Goal: Share content: Share content

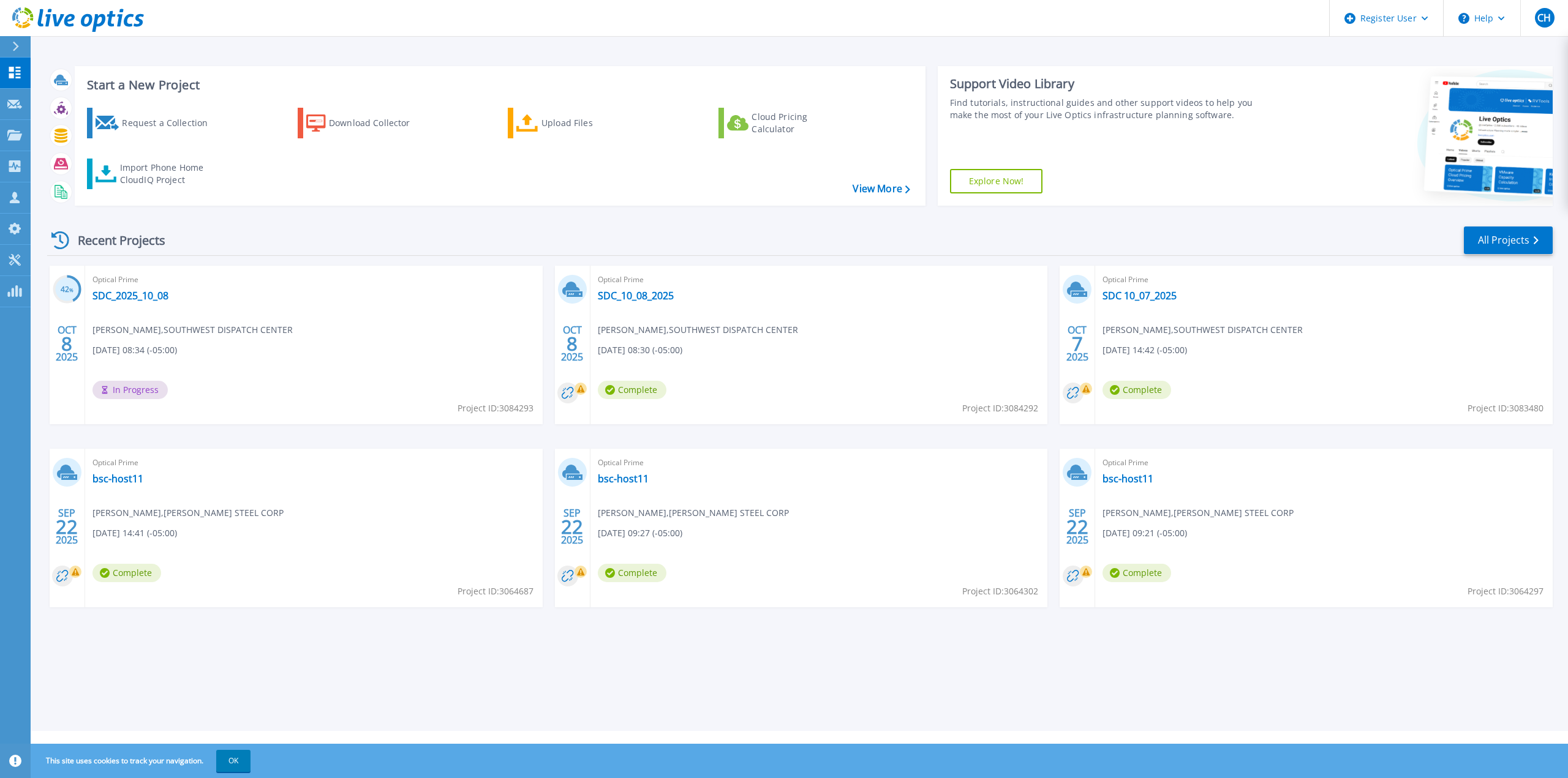
click at [143, 306] on div "Optical Prime SDC_2025_10_08 Michael Reano , SOUTHWEST DISPATCH CENTER 10/08/20…" at bounding box center [314, 345] width 458 height 159
click at [144, 301] on link "SDC_2025_10_08" at bounding box center [131, 296] width 76 height 13
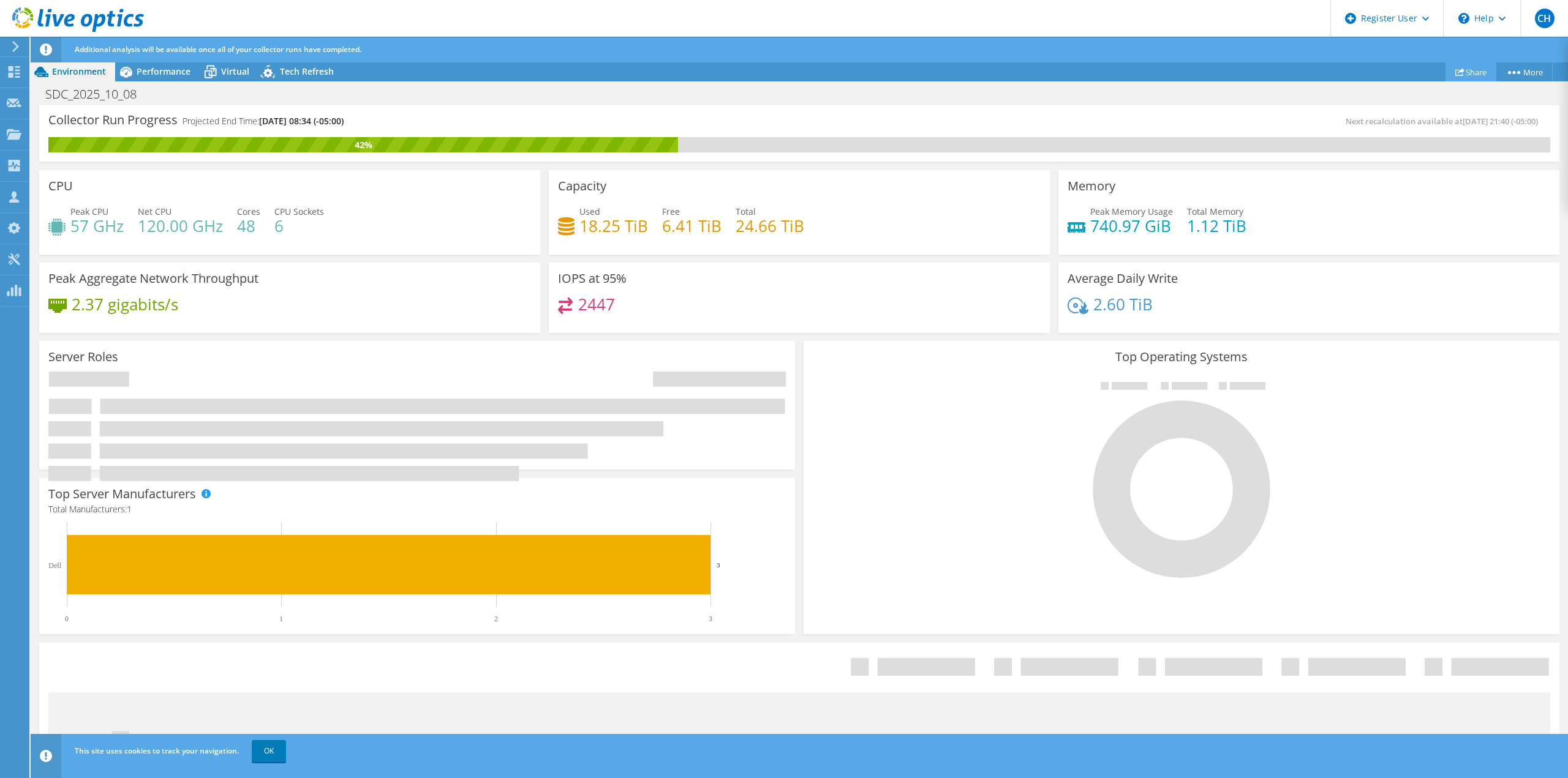
click at [1459, 75] on icon at bounding box center [1460, 71] width 9 height 9
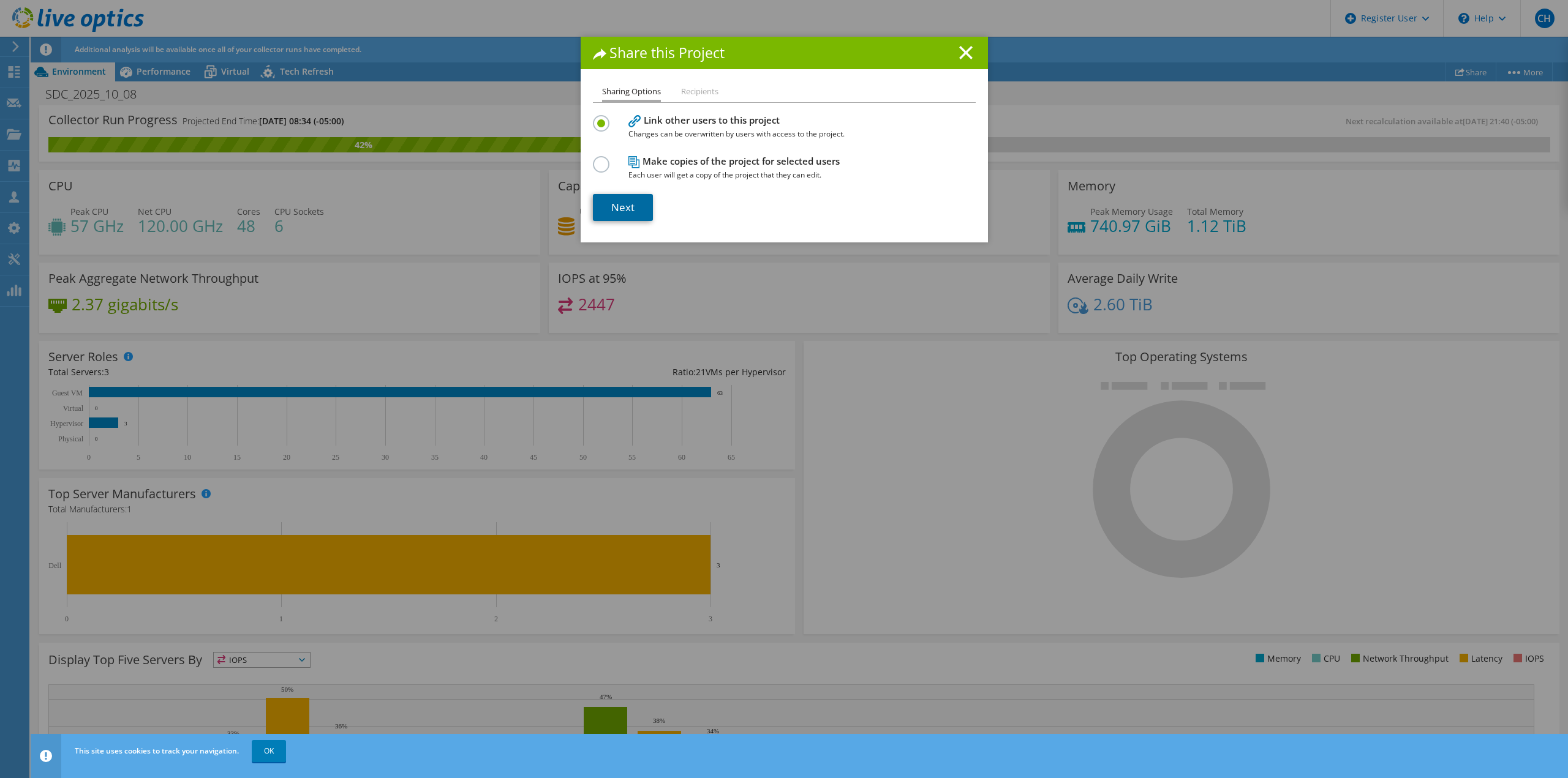
click at [627, 208] on link "Next" at bounding box center [623, 207] width 60 height 27
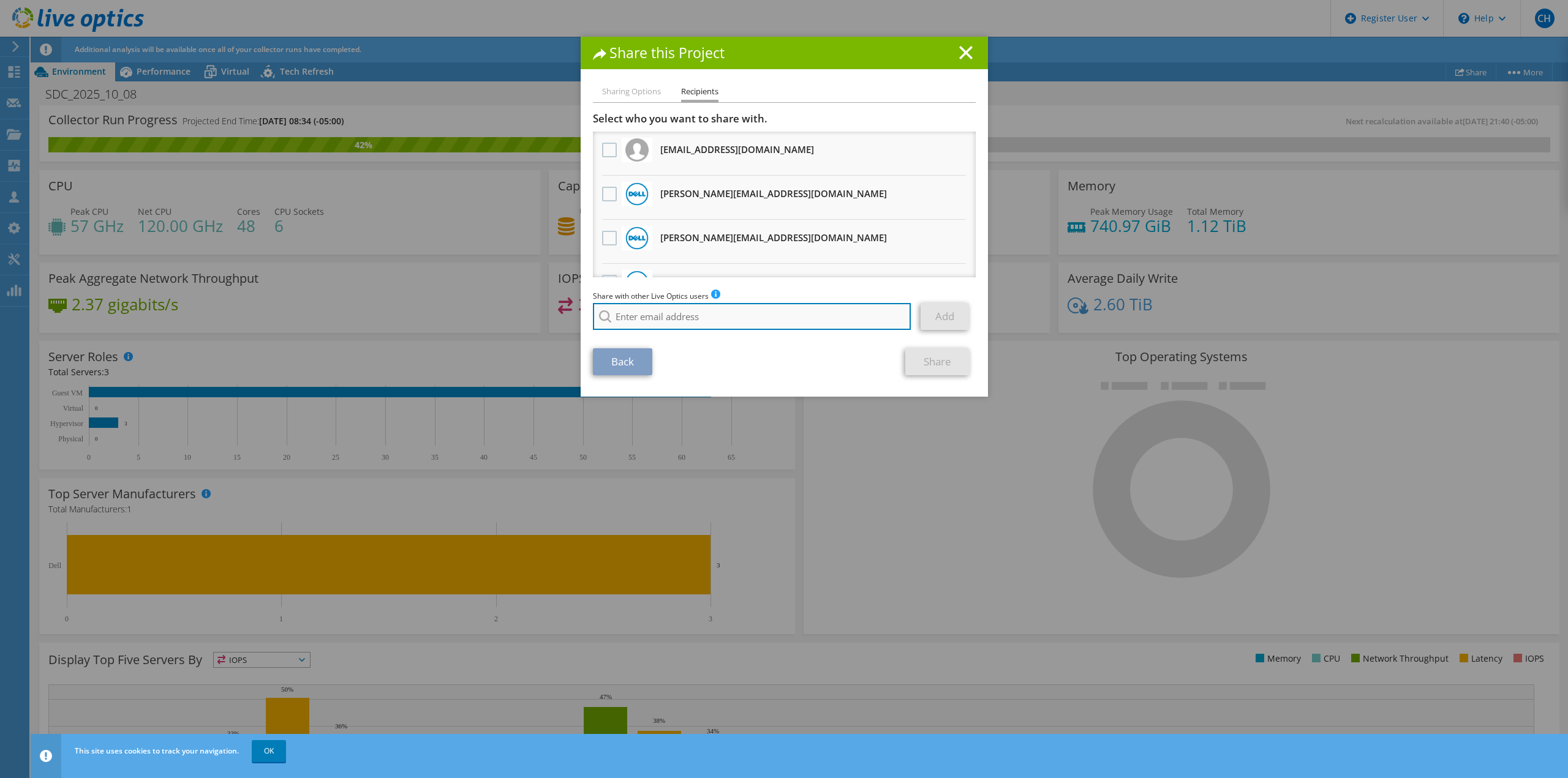
click at [745, 321] on input "search" at bounding box center [752, 316] width 318 height 27
click at [668, 332] on li "Courtney.Fikes@dell.com" at bounding box center [718, 333] width 249 height 15
type input "Courtney.Fikes@dell.com"
click at [940, 324] on link "Add" at bounding box center [945, 316] width 49 height 27
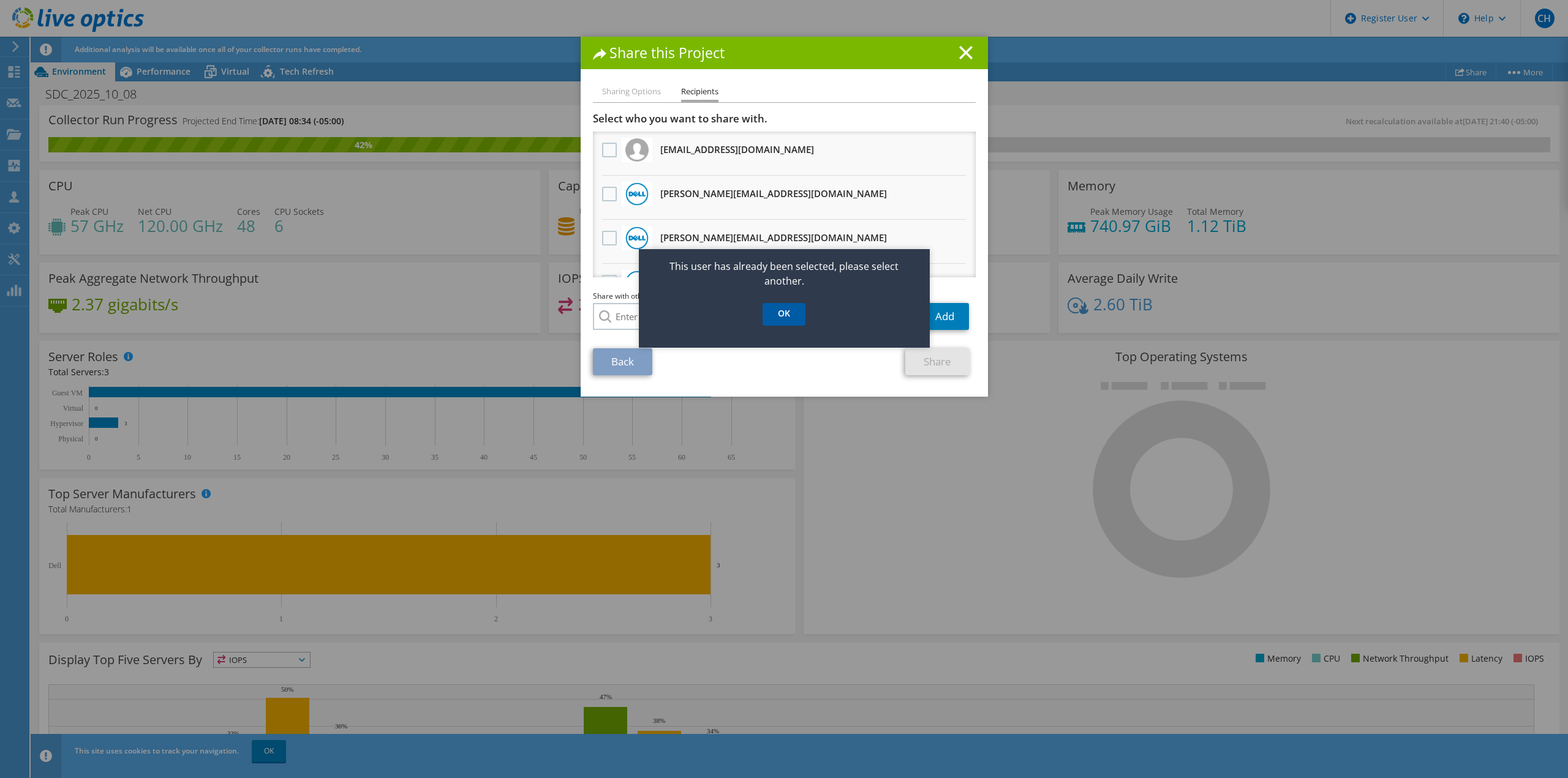
click at [801, 315] on link "OK" at bounding box center [784, 314] width 43 height 22
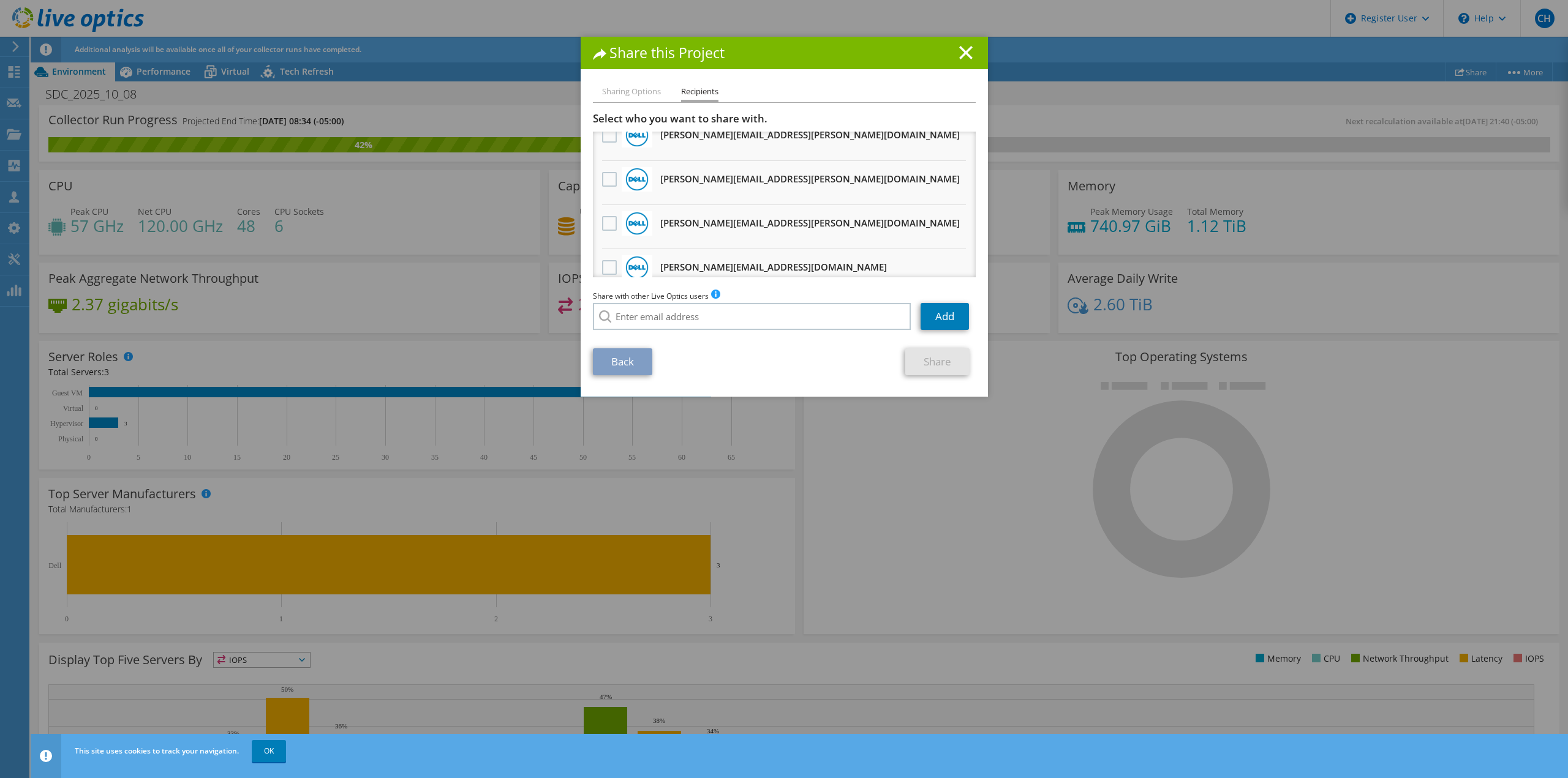
scroll to position [612, 0]
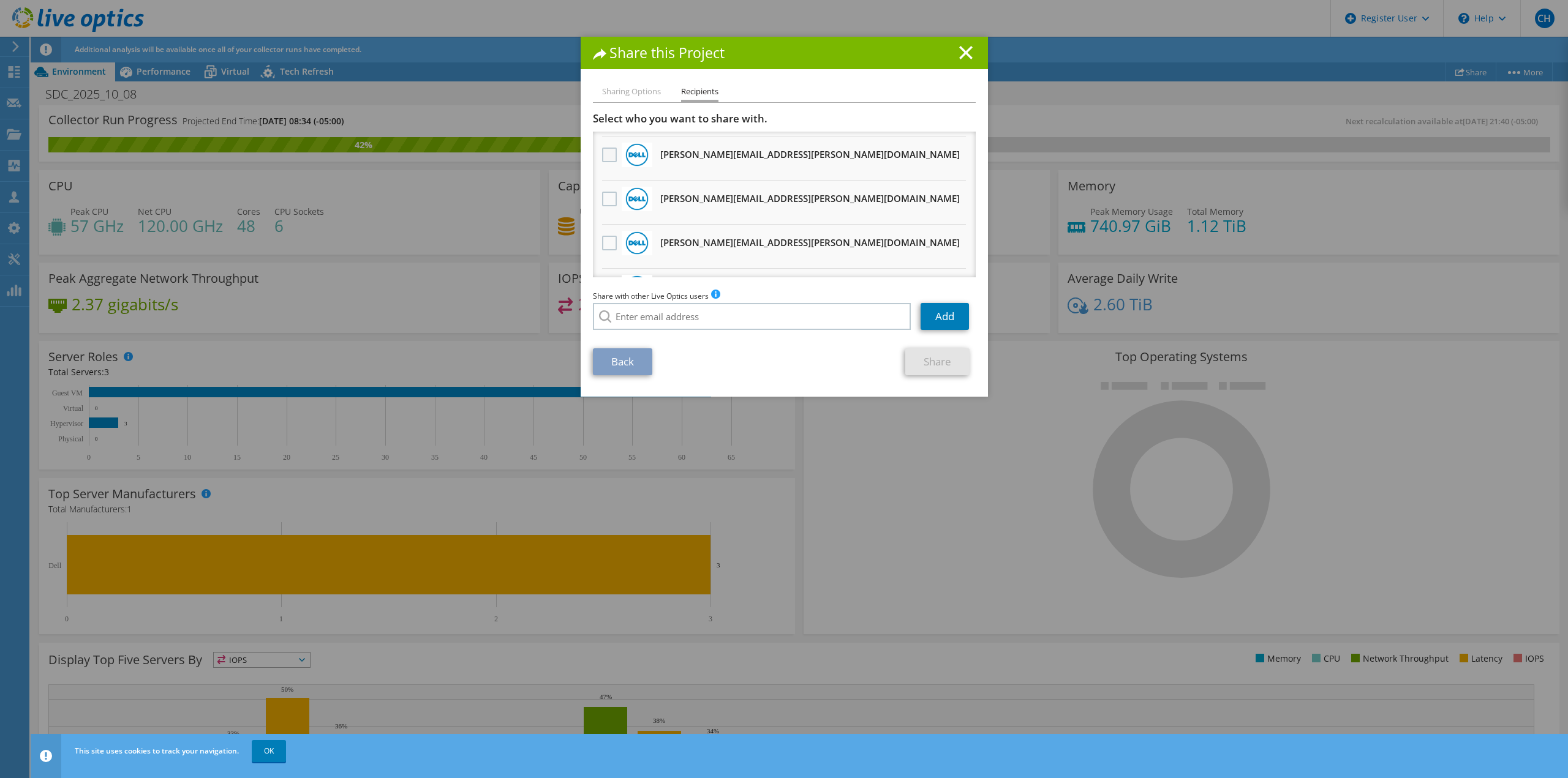
click at [610, 154] on label at bounding box center [611, 155] width 18 height 15
click at [0, 0] on input "checkbox" at bounding box center [0, 0] width 0 height 0
click at [918, 354] on link "Share" at bounding box center [938, 362] width 64 height 27
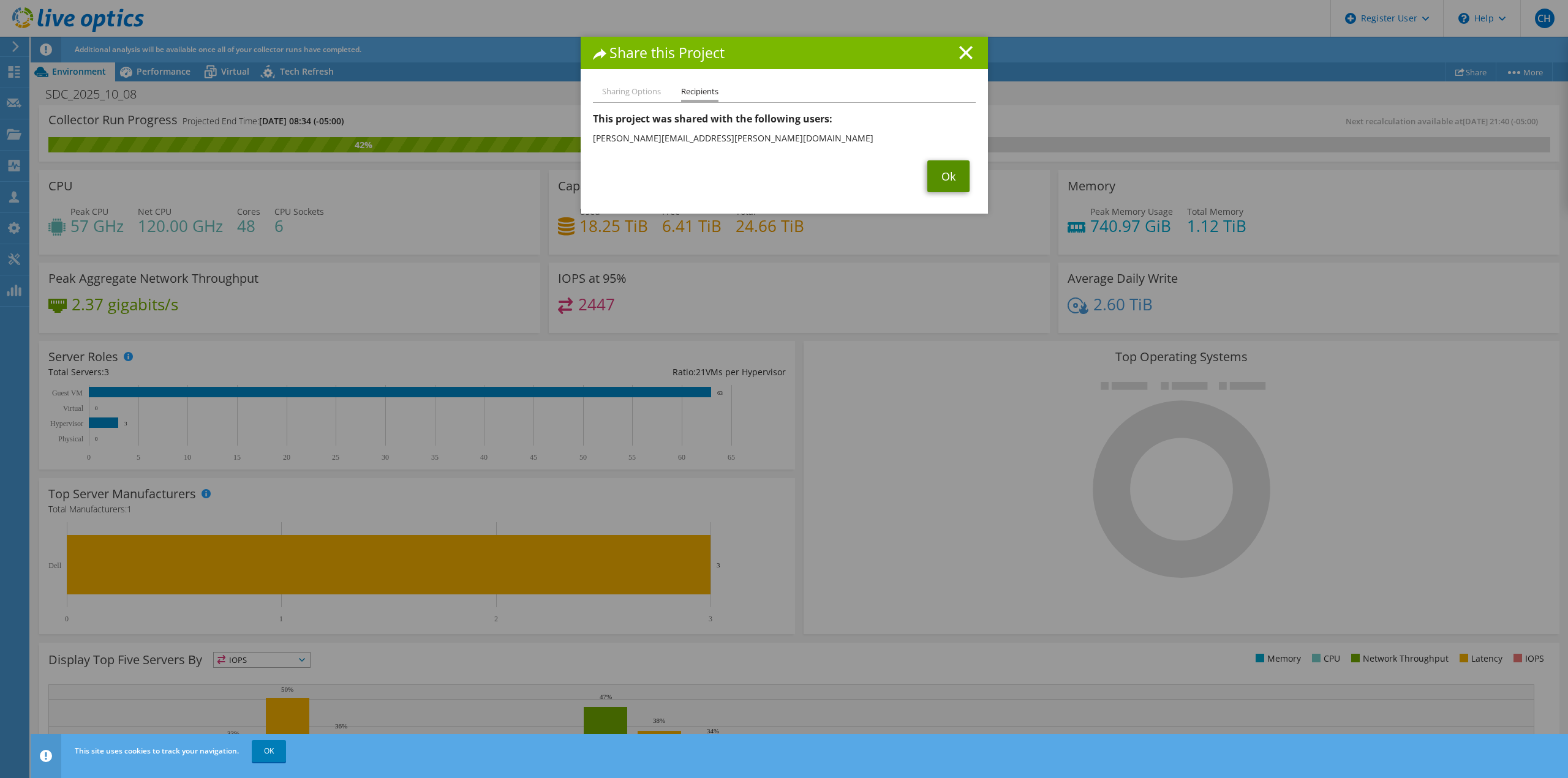
click at [939, 167] on link "Ok" at bounding box center [948, 176] width 42 height 32
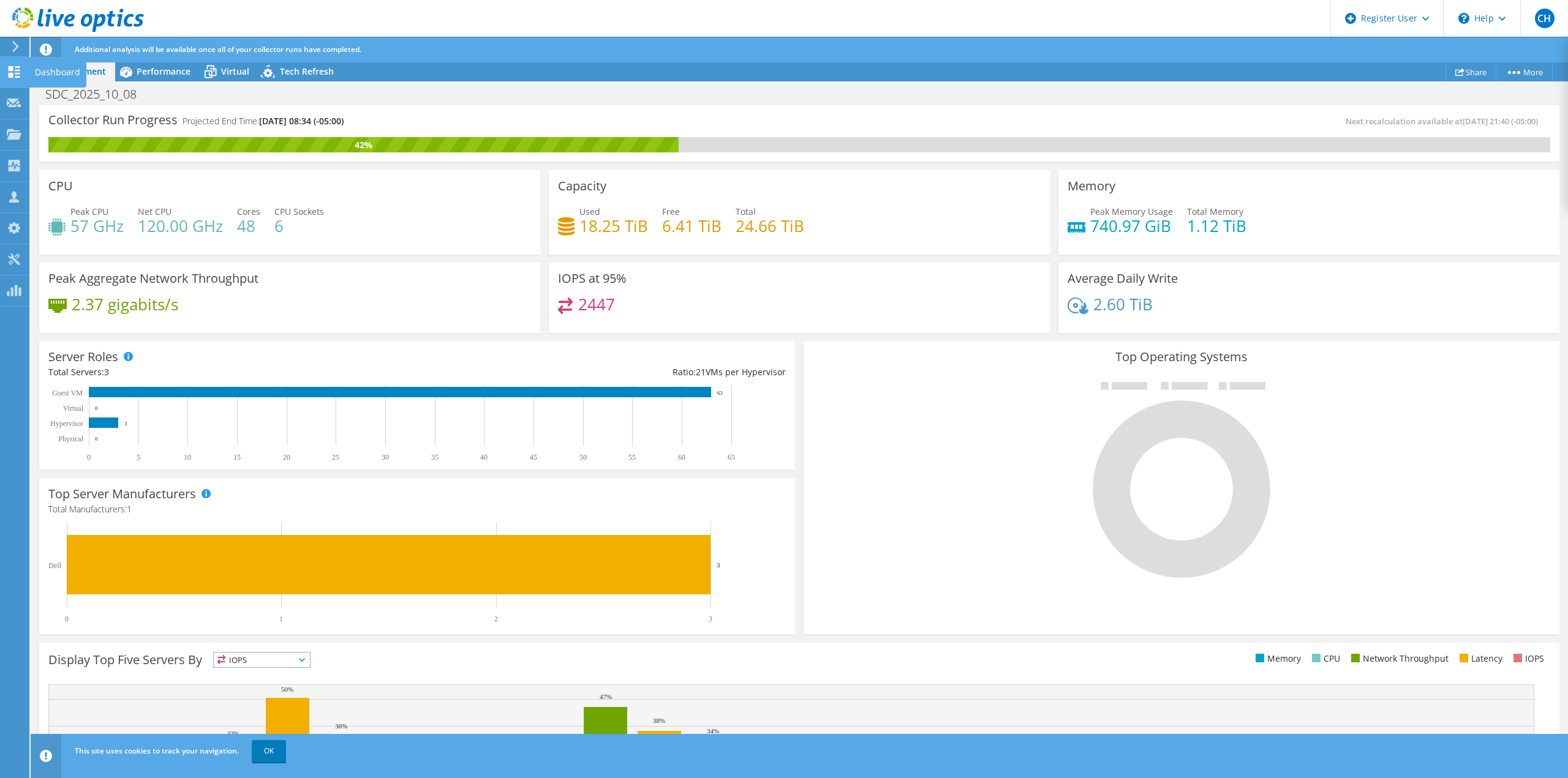
click at [14, 66] on icon at bounding box center [14, 72] width 15 height 12
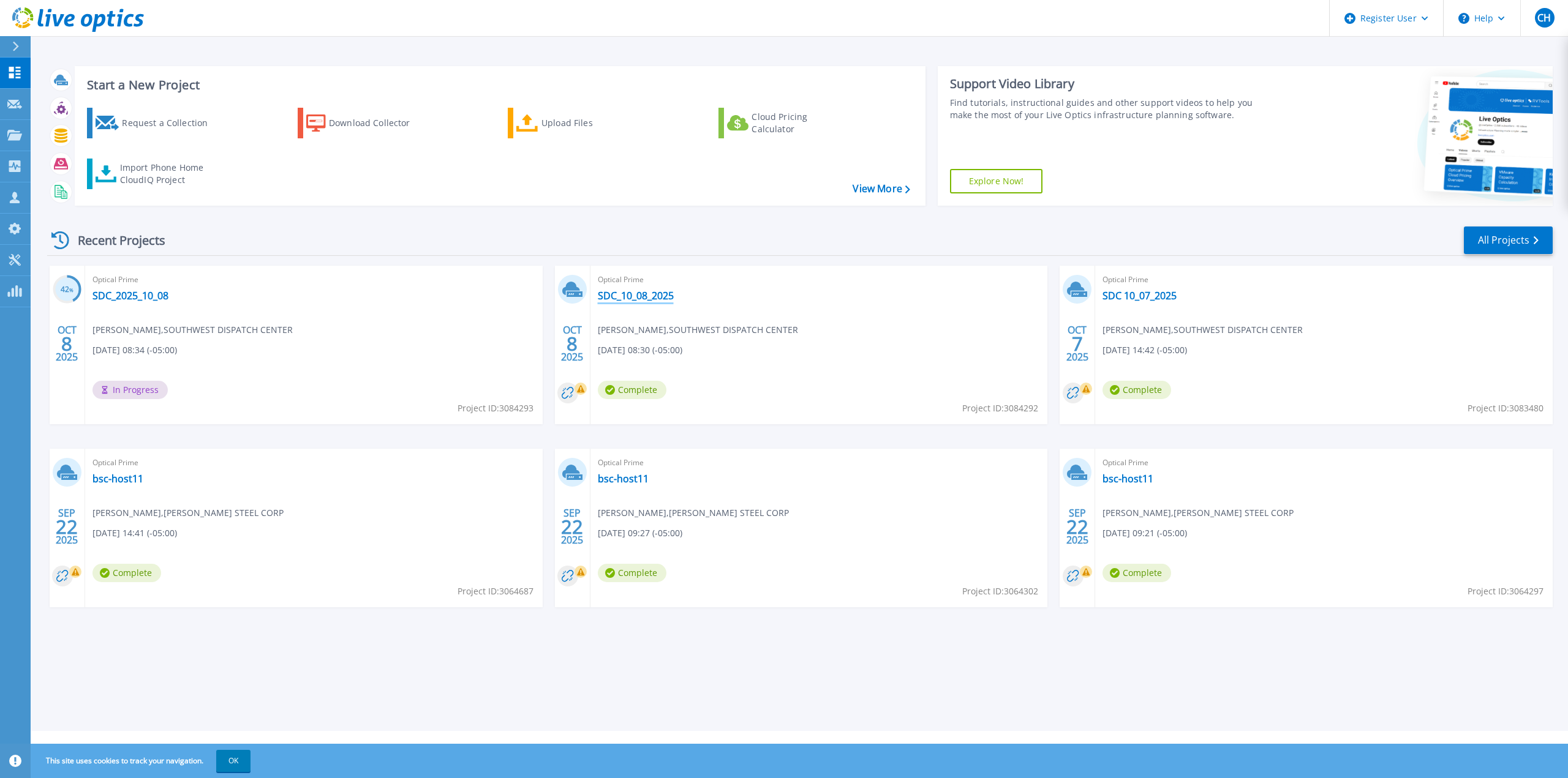
click at [664, 293] on link "SDC_10_08_2025" at bounding box center [636, 296] width 76 height 13
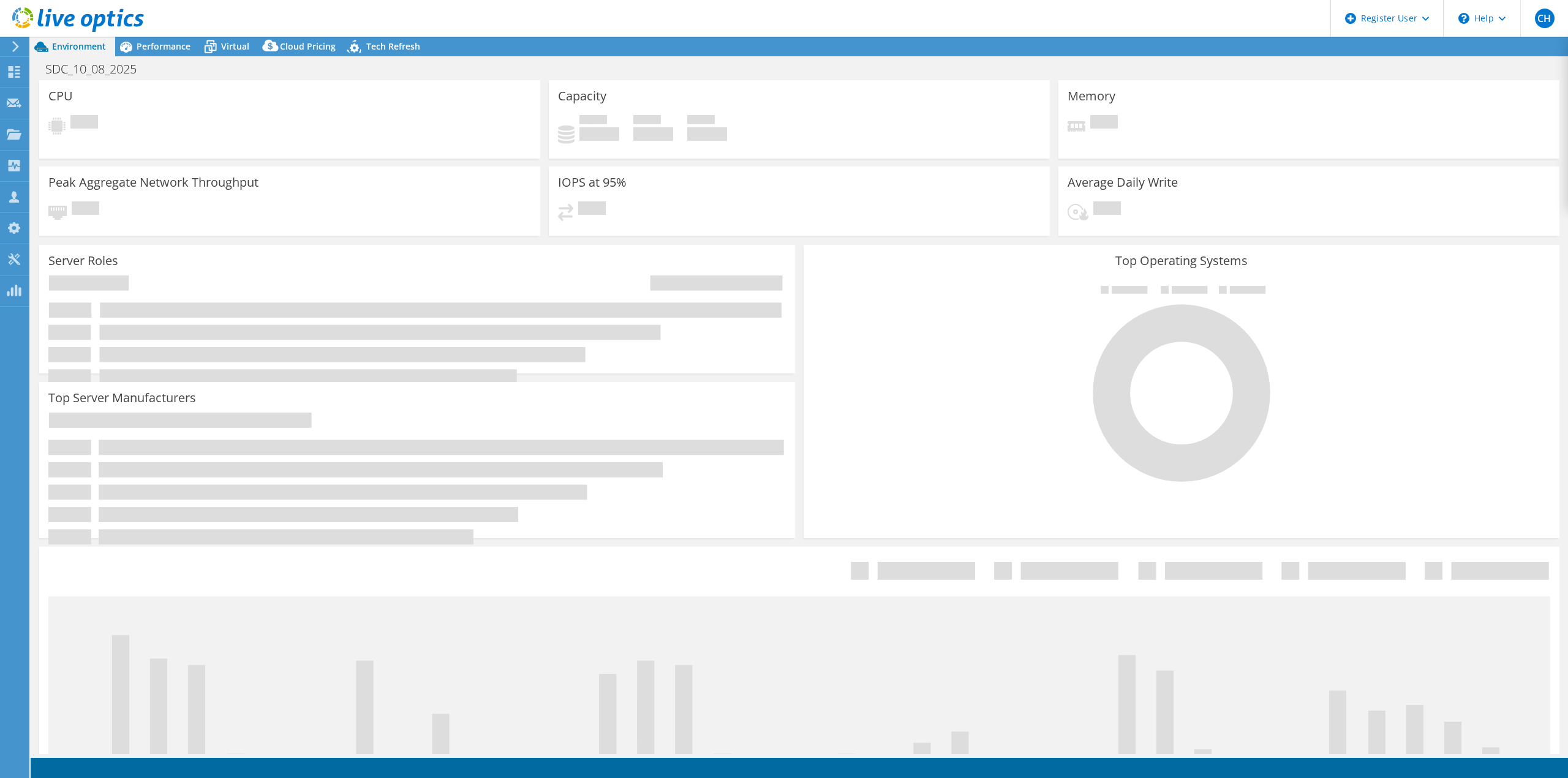
select select "USD"
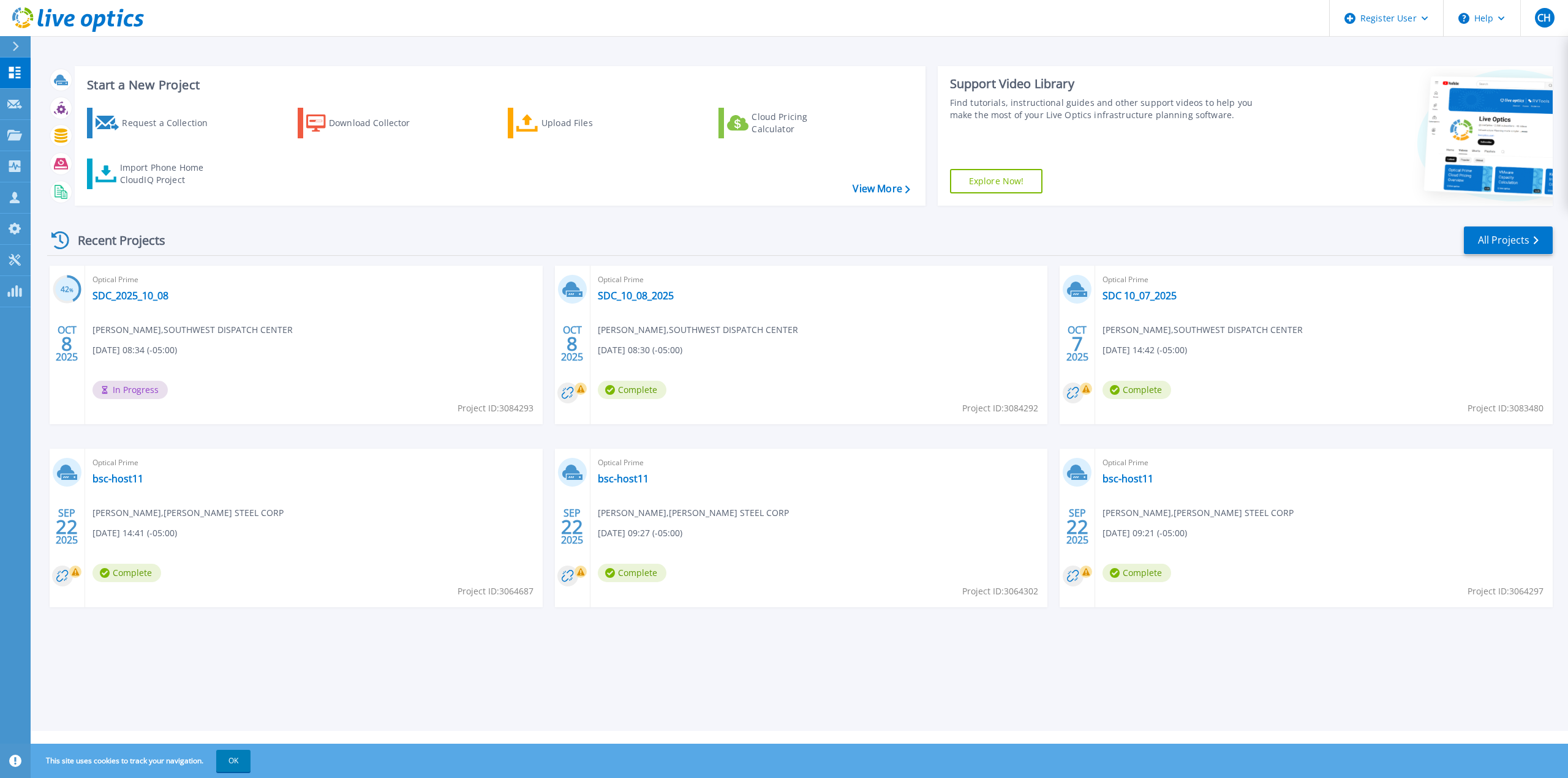
click at [154, 305] on div "Optical Prime SDC_2025_10_08 Michael Reano , SOUTHWEST DISPATCH CENTER 10/08/20…" at bounding box center [314, 345] width 458 height 159
click at [152, 295] on link "SDC_2025_10_08" at bounding box center [131, 296] width 76 height 13
